Goal: Use online tool/utility: Use online tool/utility

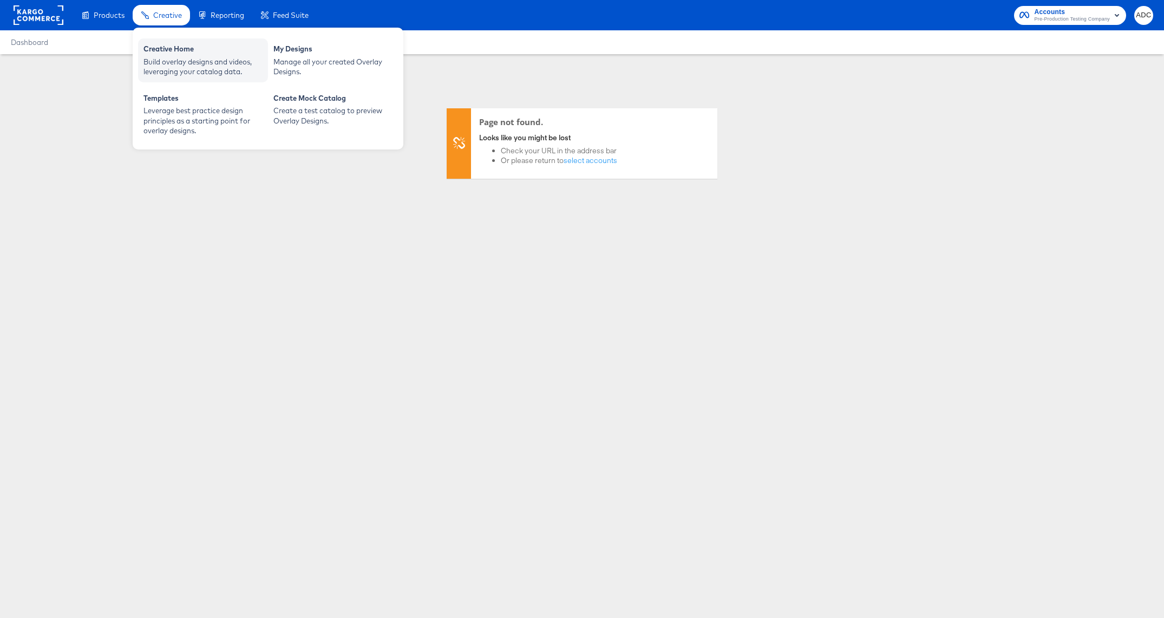
click at [161, 57] on div "Build overlay designs and videos, leveraging your catalog data." at bounding box center [202, 67] width 119 height 20
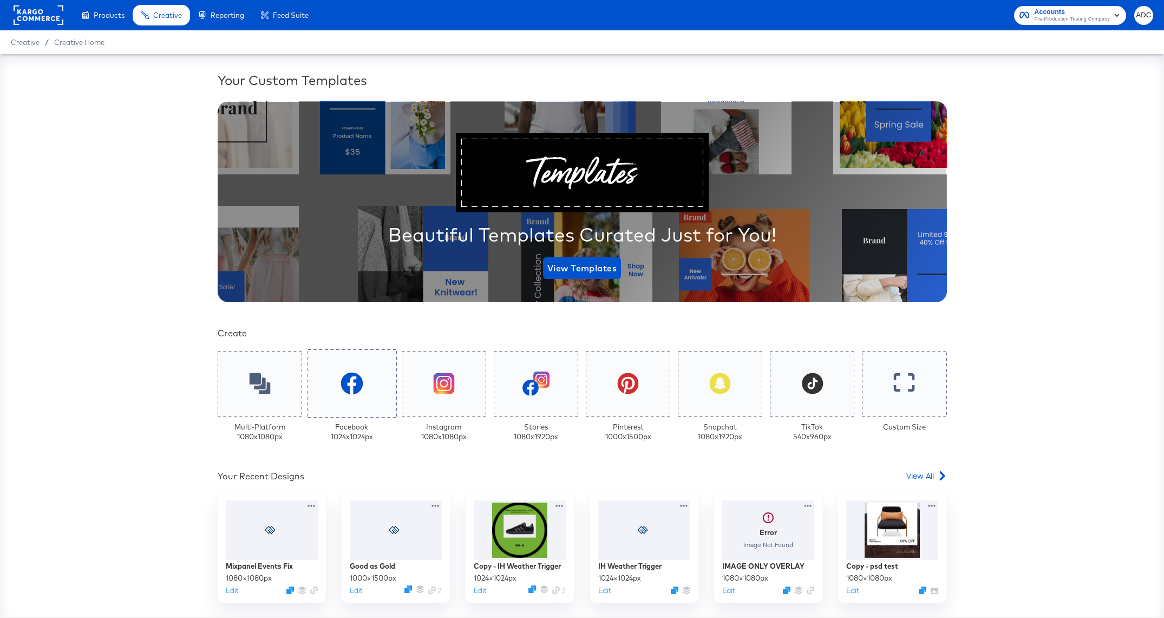
click at [339, 391] on div at bounding box center [351, 383] width 89 height 68
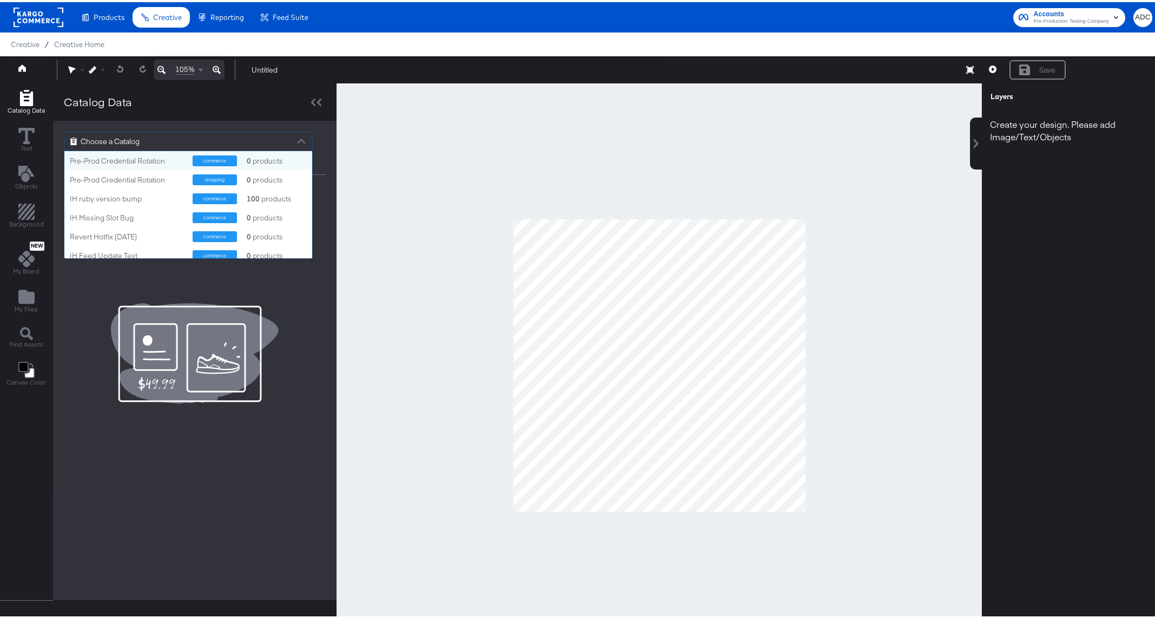
click at [128, 143] on span "Choose a Catalog" at bounding box center [110, 139] width 59 height 18
click at [115, 180] on div "Pre-Prod Credential Rotation" at bounding box center [127, 178] width 115 height 10
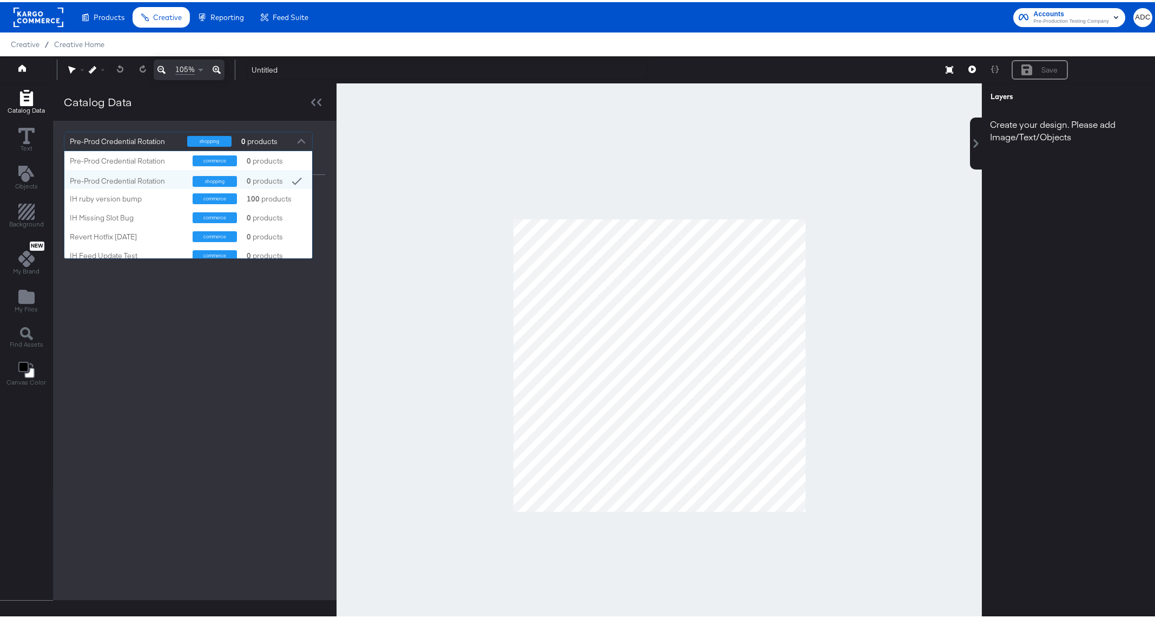
drag, startPoint x: 218, startPoint y: 321, endPoint x: 305, endPoint y: 153, distance: 189.0
click at [221, 321] on div "Pre-Prod Credential Rotation shopping 0 products Pre-Prod Credential Rotation c…" at bounding box center [195, 358] width 284 height 479
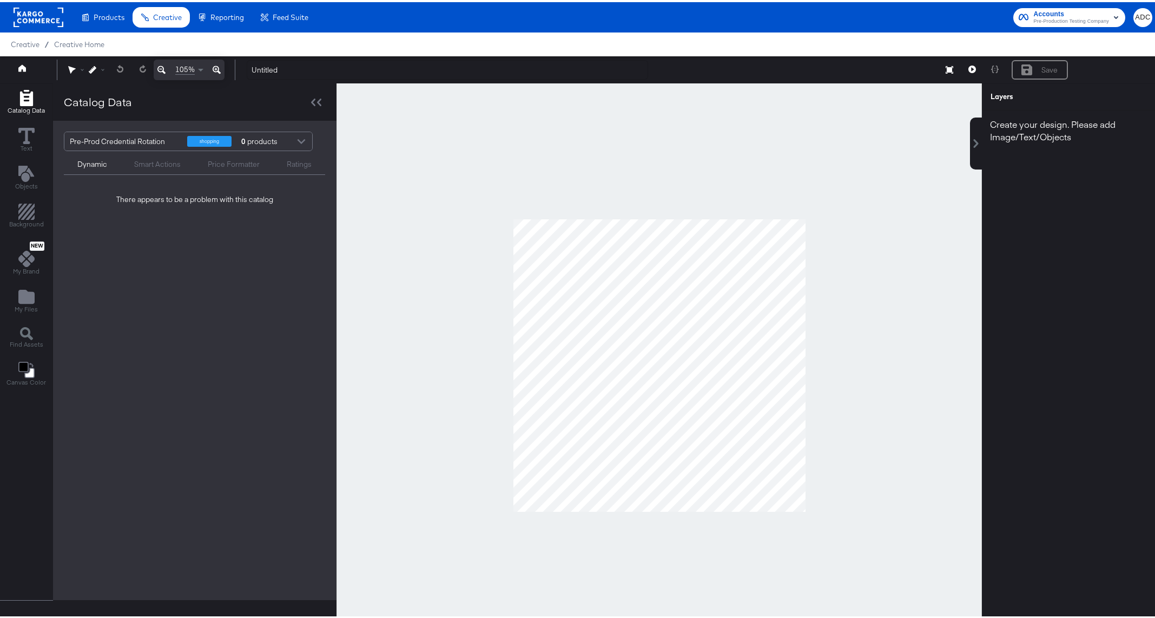
click at [305, 145] on div at bounding box center [301, 140] width 16 height 19
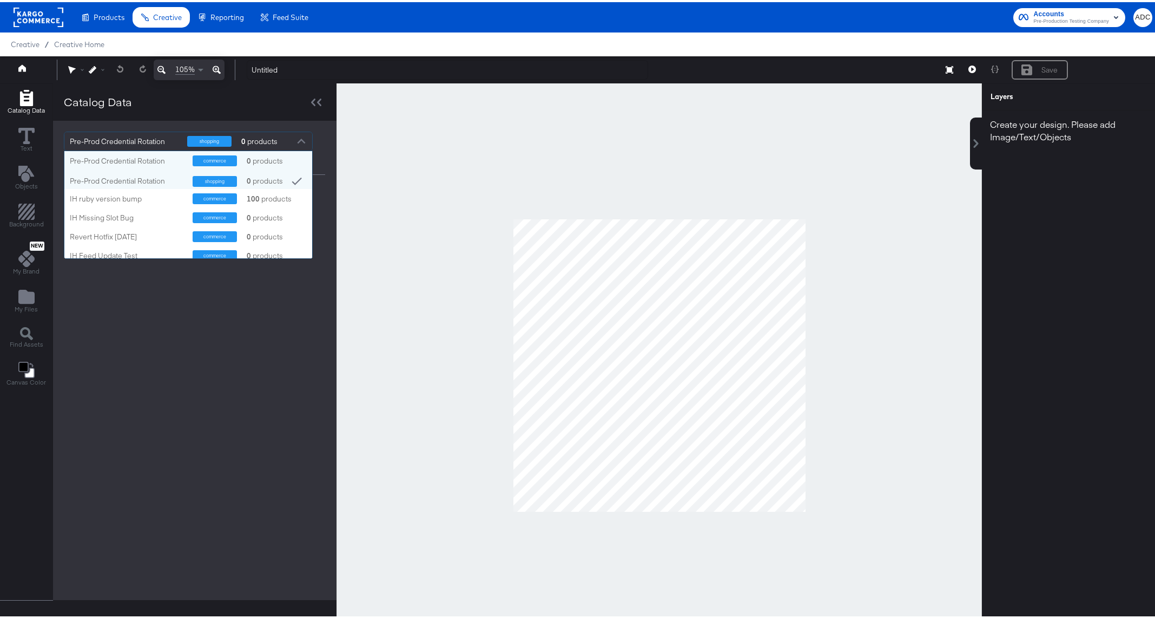
click at [294, 137] on div at bounding box center [301, 140] width 16 height 19
click at [201, 138] on div "shopping" at bounding box center [209, 139] width 44 height 11
click at [145, 195] on div "IH ruby version bump" at bounding box center [127, 197] width 115 height 10
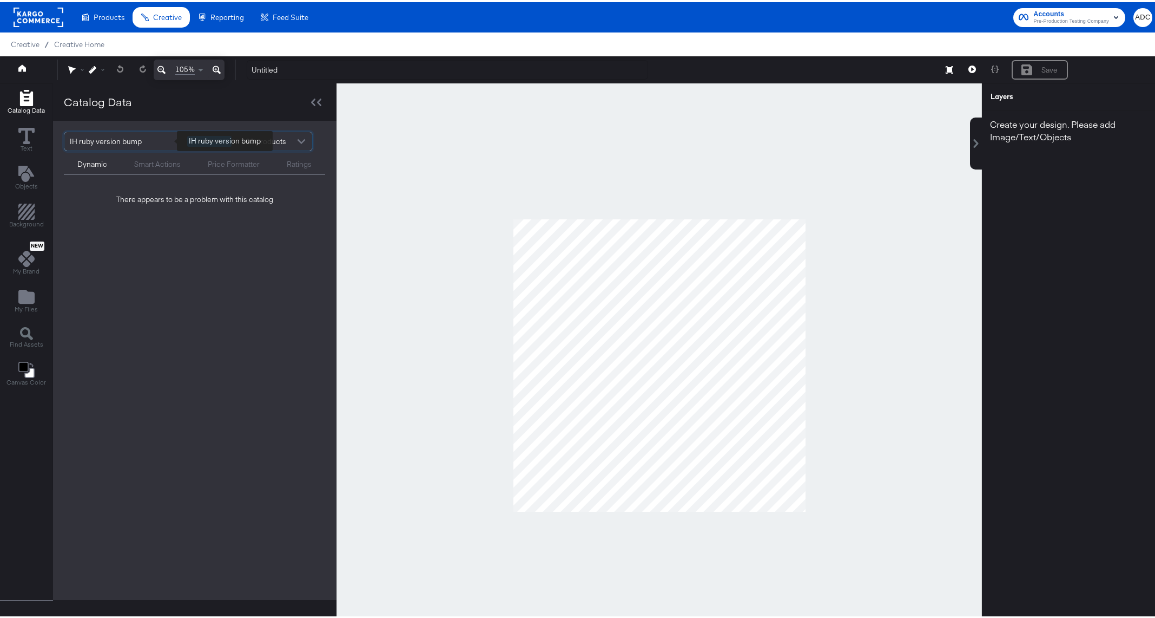
click at [128, 139] on div "IH ruby version bump" at bounding box center [124, 139] width 109 height 18
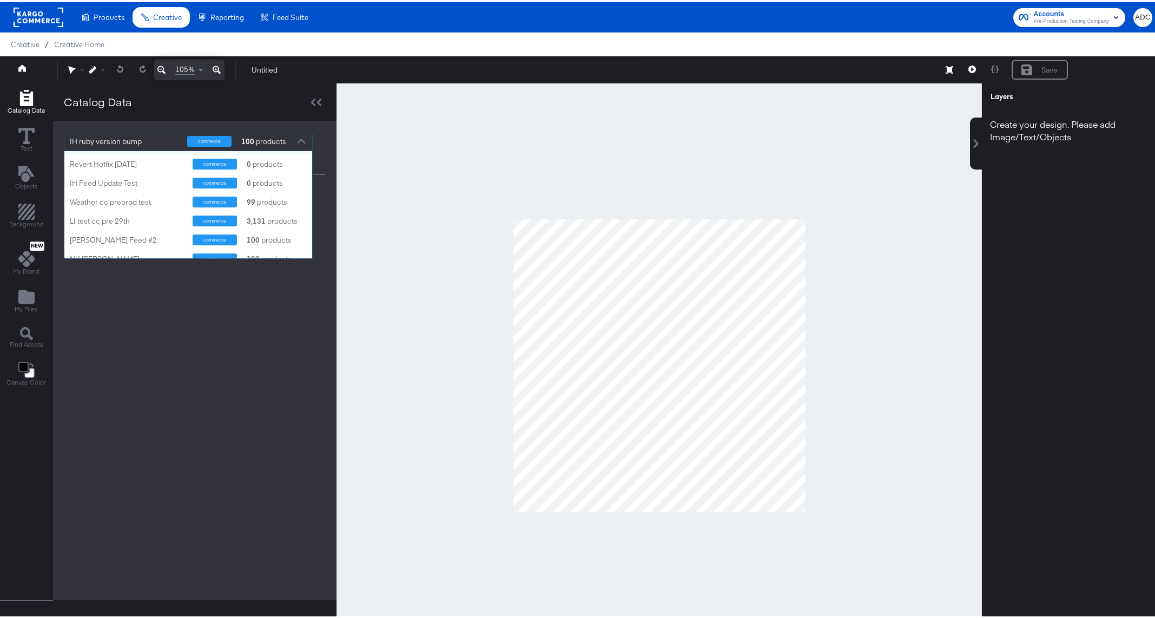
scroll to position [74, 0]
click at [116, 200] on div "Weather cc preprod test" at bounding box center [127, 199] width 115 height 10
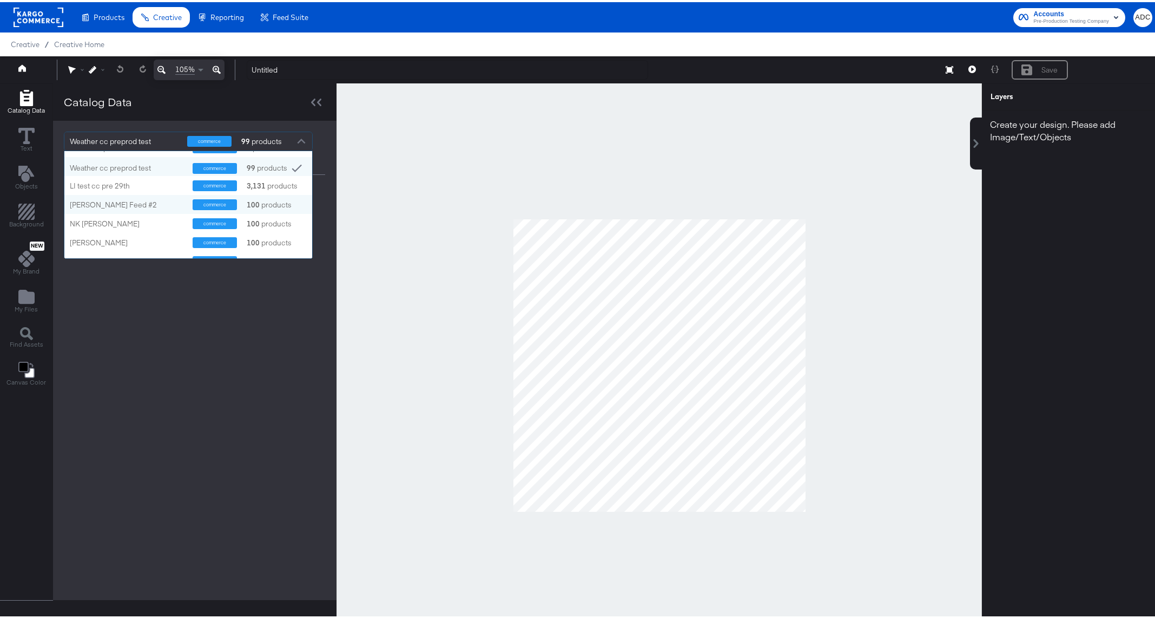
scroll to position [110, 0]
click at [134, 175] on div "LI test cc pre 29th" at bounding box center [127, 180] width 115 height 11
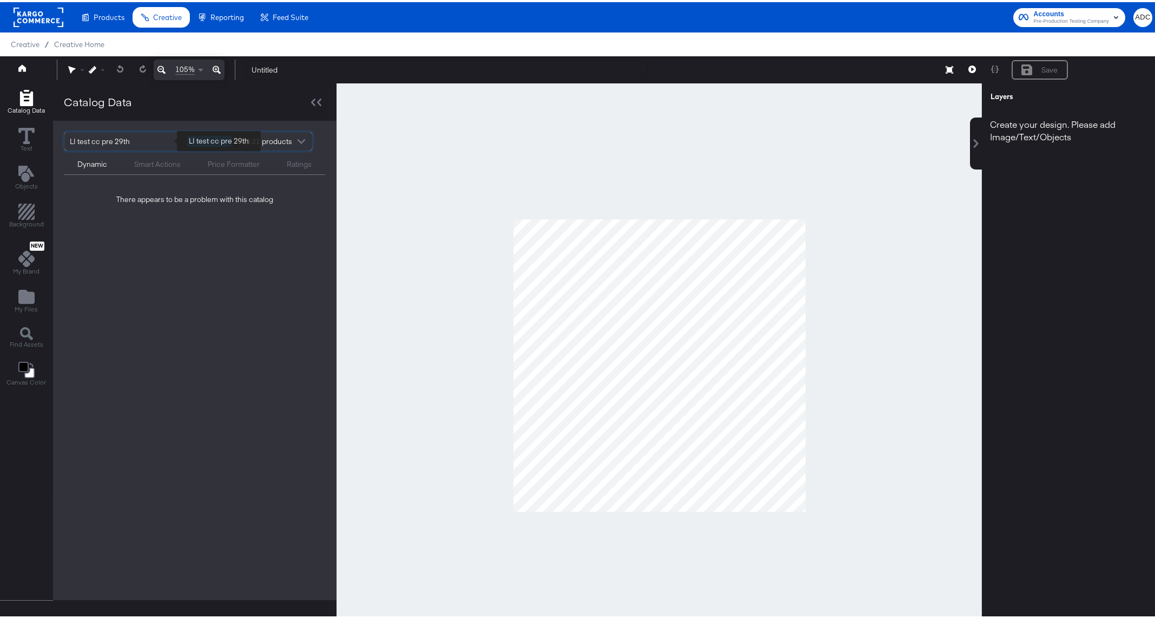
click at [104, 139] on div "LI test cc pre 29th" at bounding box center [124, 139] width 109 height 18
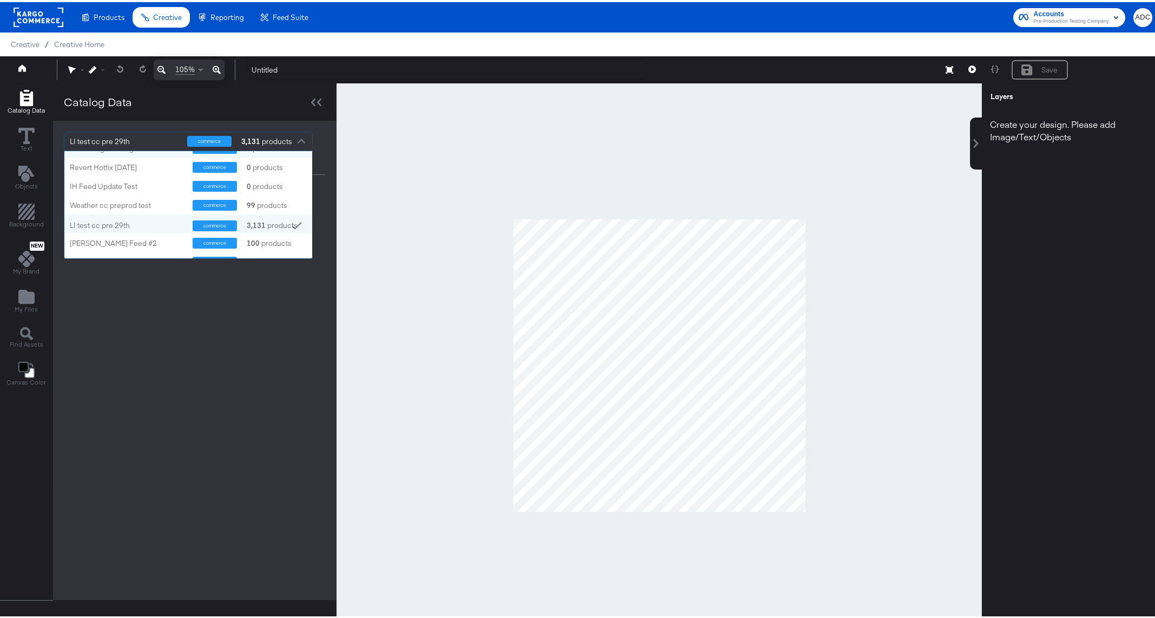
scroll to position [82, 0]
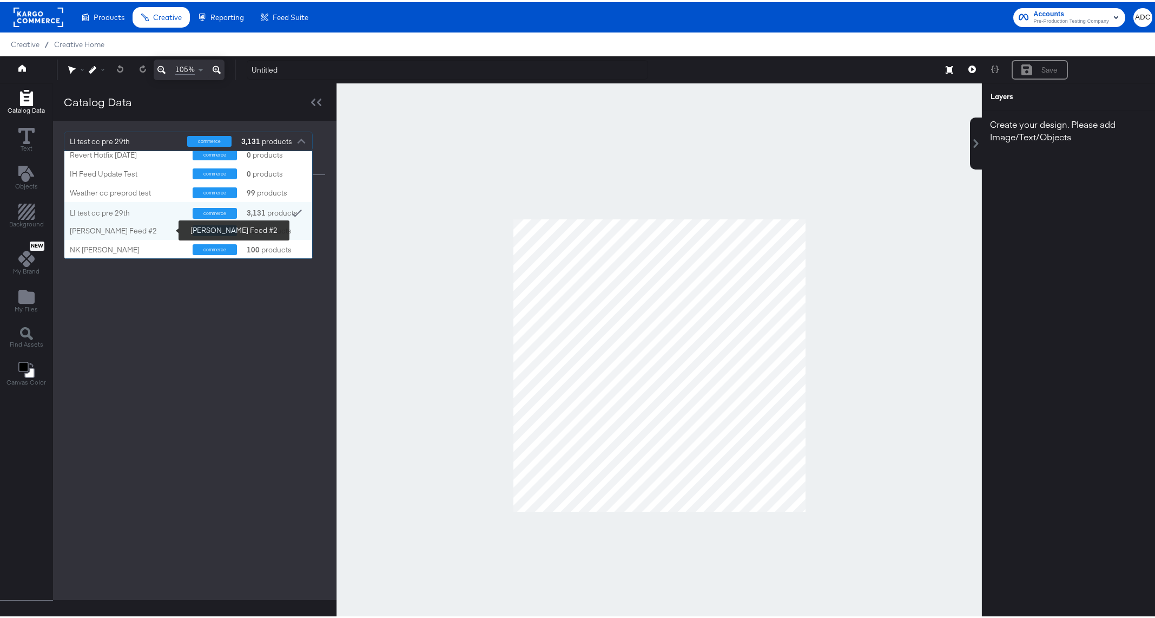
click at [107, 227] on div "[PERSON_NAME] Feed #2" at bounding box center [127, 229] width 115 height 10
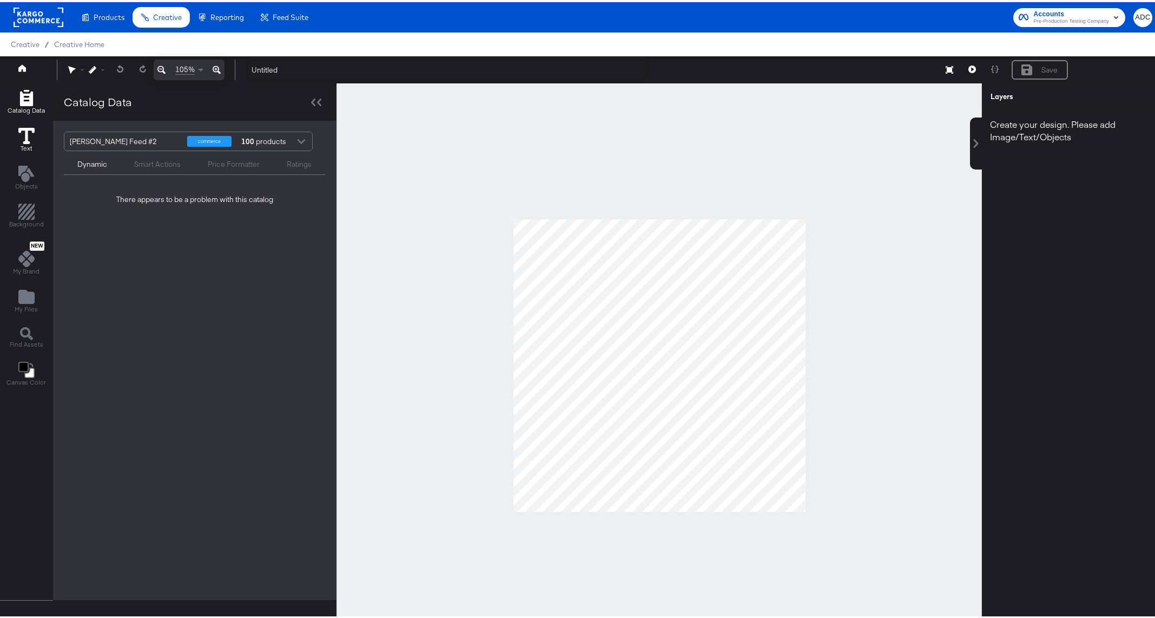
click at [25, 129] on icon at bounding box center [26, 134] width 16 height 16
click at [20, 301] on icon "Add Files" at bounding box center [26, 294] width 16 height 14
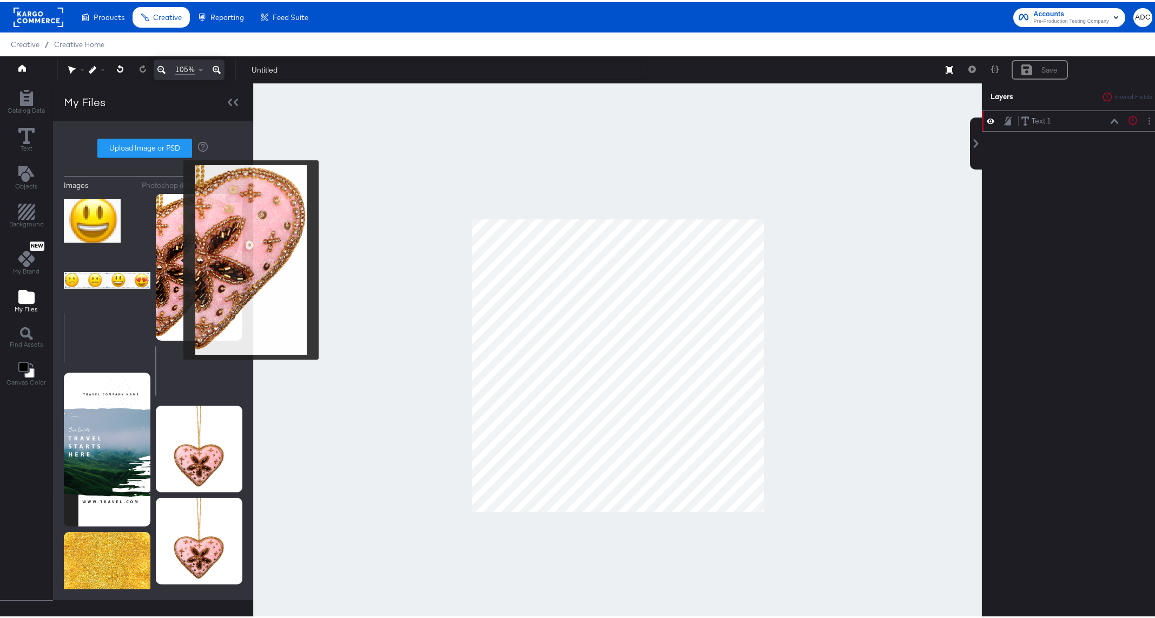
click at [176, 258] on img at bounding box center [199, 265] width 87 height 147
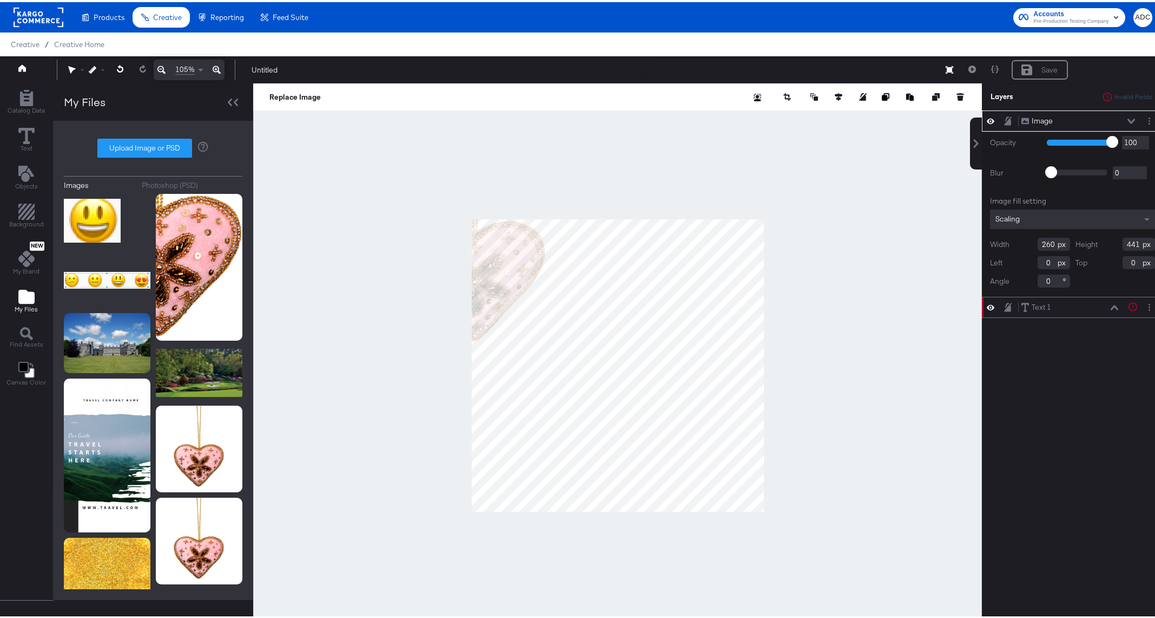
type input "516"
type input "320"
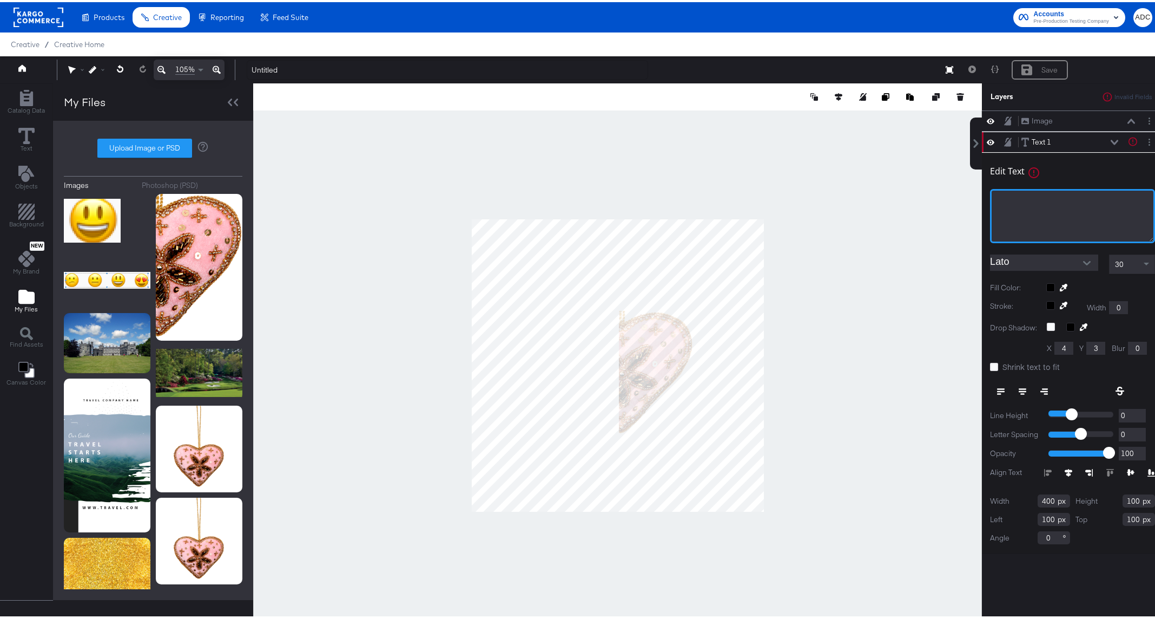
drag, startPoint x: 1027, startPoint y: 196, endPoint x: 1030, endPoint y: 212, distance: 16.7
click at [1028, 199] on div "﻿" at bounding box center [1072, 199] width 151 height 10
drag, startPoint x: 853, startPoint y: 224, endPoint x: 850, endPoint y: 218, distance: 6.8
click at [850, 224] on div at bounding box center [617, 363] width 729 height 564
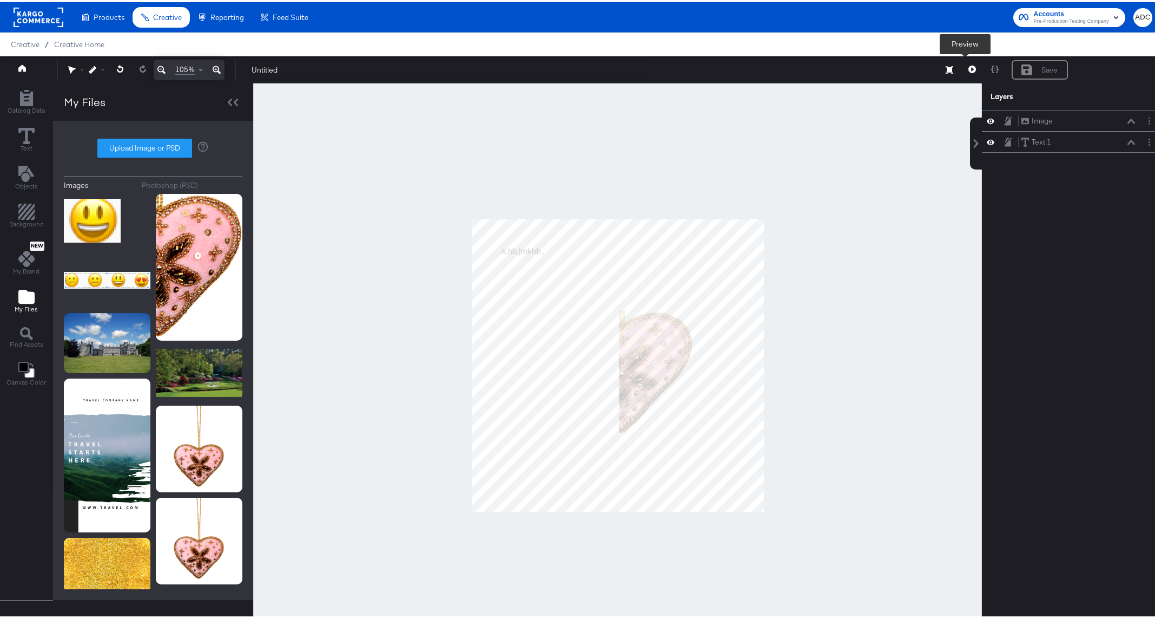
click at [969, 69] on button at bounding box center [972, 67] width 23 height 19
